Goal: Find specific page/section: Find specific page/section

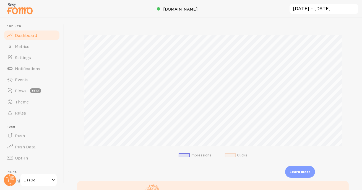
scroll to position [74, 0]
click at [30, 78] on link "Events" at bounding box center [31, 79] width 57 height 11
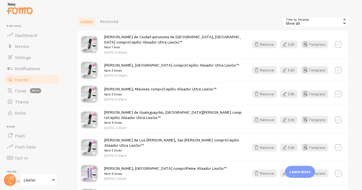
scroll to position [83, 0]
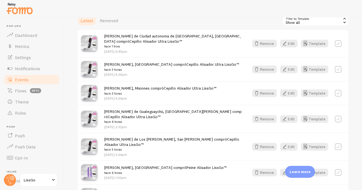
click at [308, 88] on div "[PERSON_NAME], Misiones compró Cepillo Alisador Ultra LissGo™ hace 3 horas [DAT…" at bounding box center [213, 93] width 271 height 24
click at [272, 106] on div "[PERSON_NAME] de Gualeguaychú, Entre [PERSON_NAME] compró Cepillo Alisador Ultr…" at bounding box center [213, 119] width 271 height 28
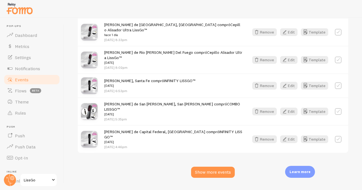
scroll to position [727, 0]
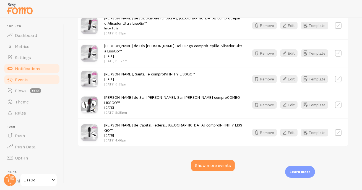
click at [20, 67] on span "Notifications" at bounding box center [27, 69] width 25 height 6
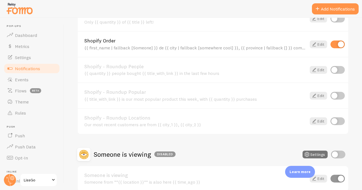
scroll to position [225, 0]
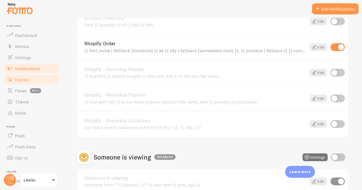
click at [26, 79] on span "Events" at bounding box center [22, 80] width 14 height 6
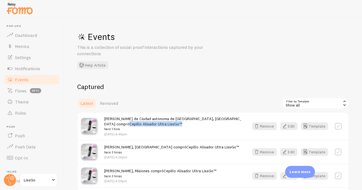
drag, startPoint x: 188, startPoint y: 123, endPoint x: 133, endPoint y: 123, distance: 55.1
click at [133, 123] on div "[PERSON_NAME] de Ciudad autonoma de [GEOGRAPHIC_DATA], [GEOGRAPHIC_DATA] compró…" at bounding box center [173, 126] width 138 height 20
copy link "Cepillo Alisador Ultra LissGo™"
